Goal: Task Accomplishment & Management: Manage account settings

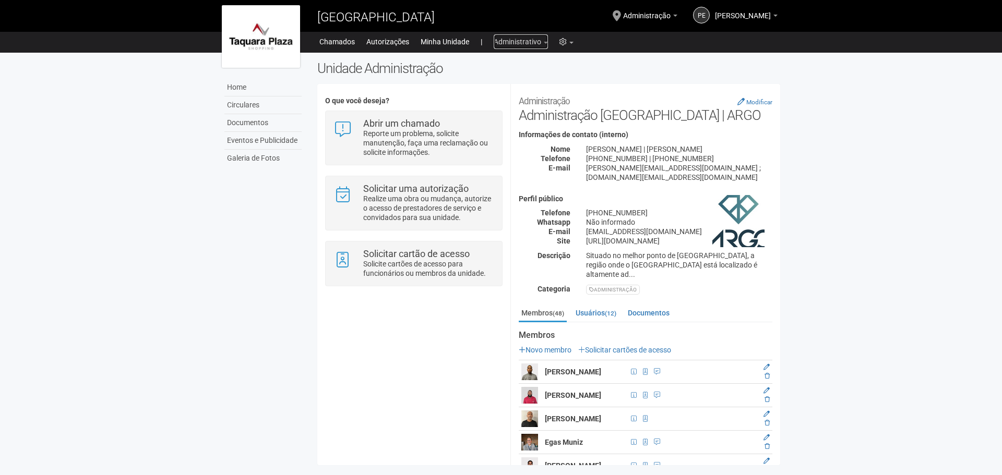
click at [501, 43] on link "Administrativo" at bounding box center [521, 41] width 54 height 15
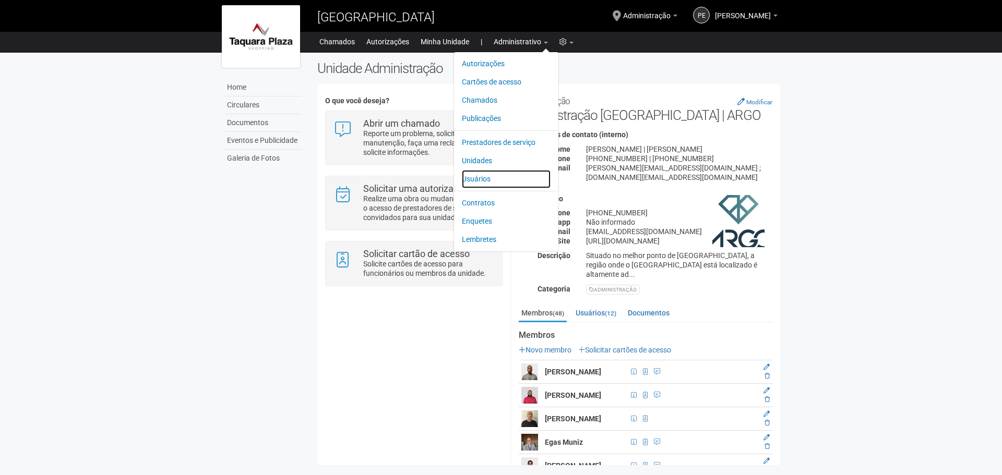
click at [477, 178] on link "Usuários" at bounding box center [506, 179] width 89 height 18
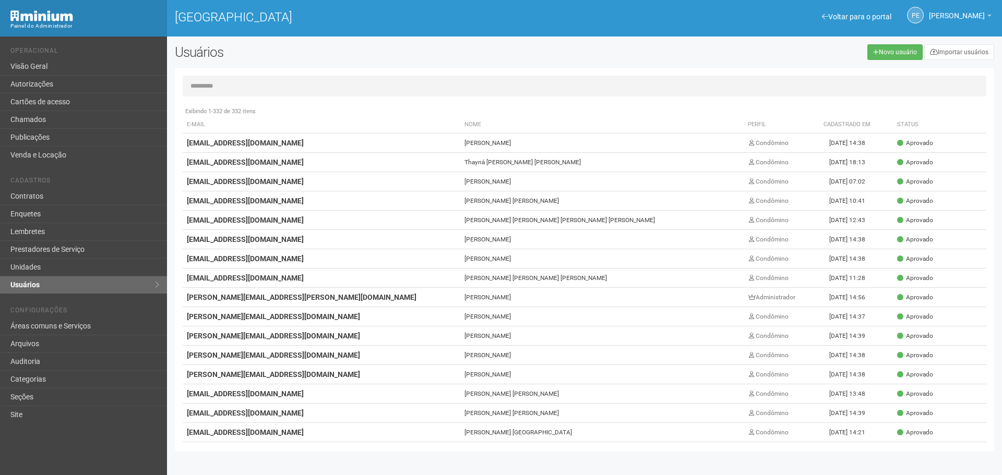
click at [401, 83] on input "text" at bounding box center [585, 86] width 804 height 21
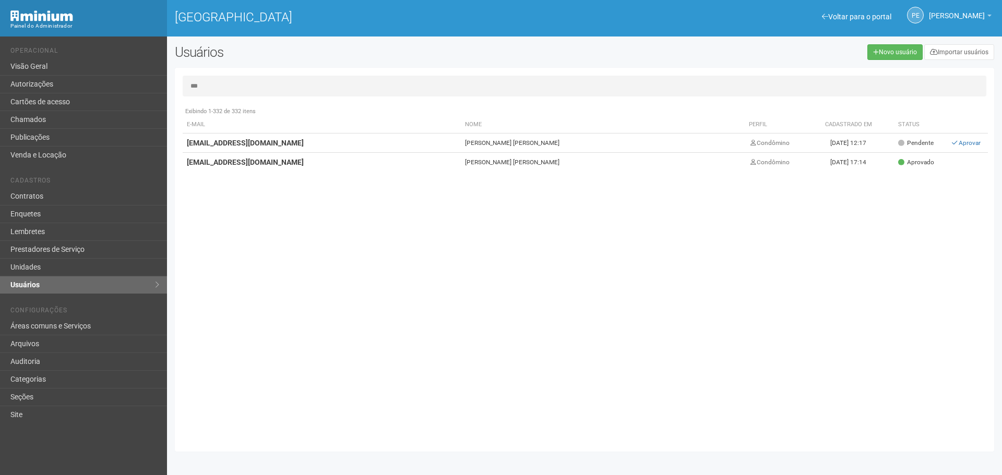
type input "***"
click at [266, 145] on strong "[EMAIL_ADDRESS][DOMAIN_NAME]" at bounding box center [245, 143] width 117 height 8
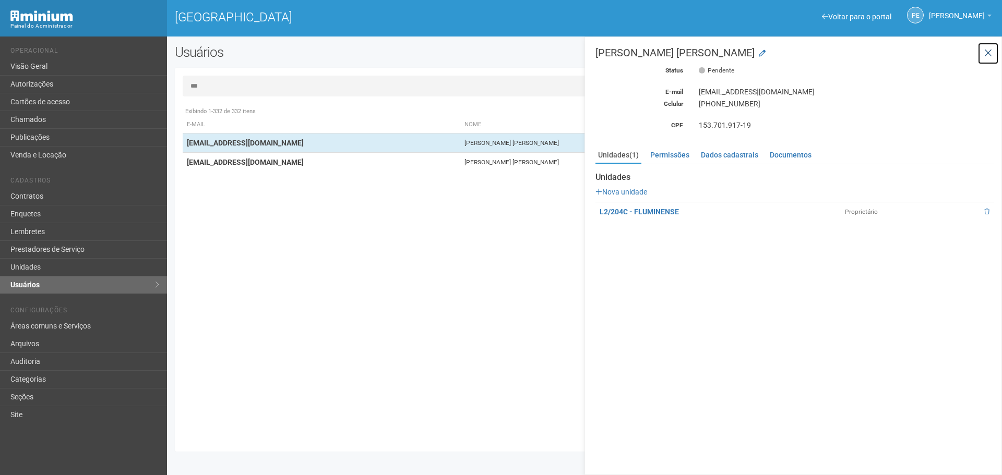
click at [989, 54] on icon at bounding box center [988, 53] width 8 height 10
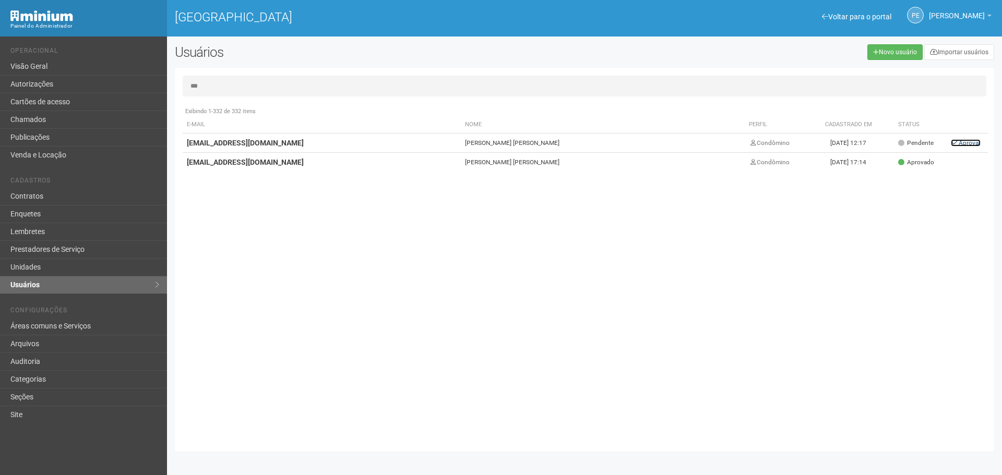
click at [954, 141] on icon at bounding box center [955, 143] width 8 height 6
